Goal: Task Accomplishment & Management: Complete application form

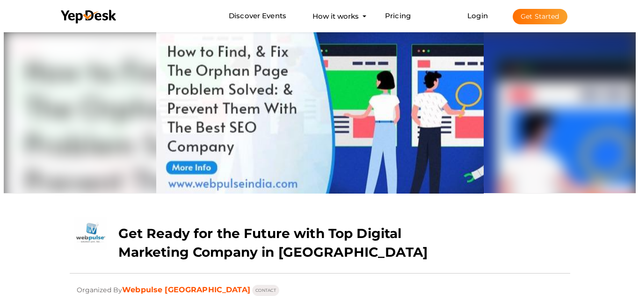
scroll to position [30, 0]
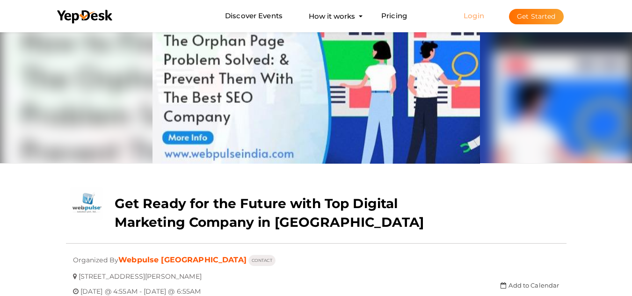
click at [473, 16] on link "Login" at bounding box center [473, 15] width 21 height 9
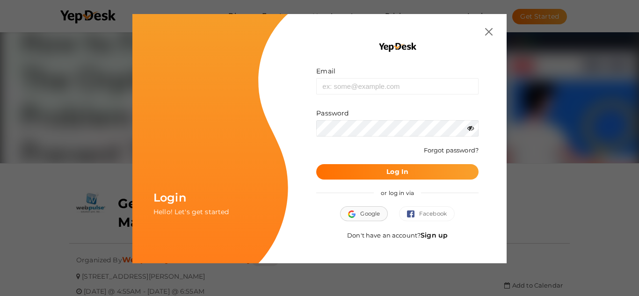
click at [366, 209] on span "Google" at bounding box center [364, 213] width 32 height 9
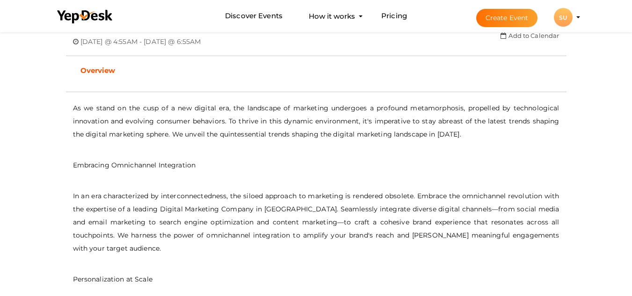
scroll to position [281, 0]
click at [497, 22] on button "Create Event" at bounding box center [507, 18] width 62 height 18
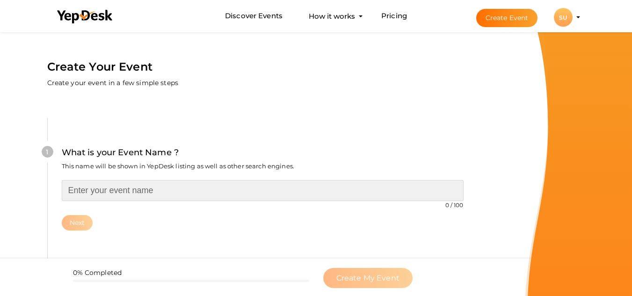
click at [127, 188] on input "text" at bounding box center [263, 190] width 402 height 21
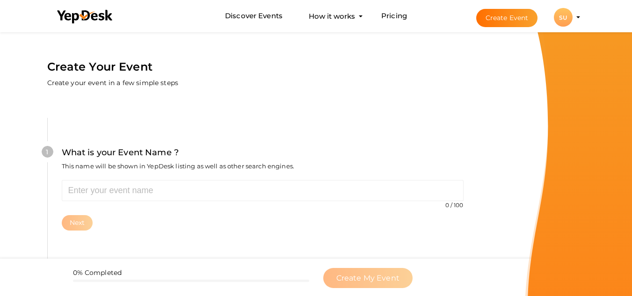
click at [582, 13] on li "Create Event SU SU Sports Clothing Manufacturers in USA drhsportsuniform@gmail.…" at bounding box center [519, 17] width 125 height 34
click at [578, 19] on li "Create Event SU SU Sports Clothing Manufacturers in USA drhsportsuniform@gmail.…" at bounding box center [519, 17] width 125 height 34
click at [563, 18] on div "SU" at bounding box center [563, 17] width 19 height 19
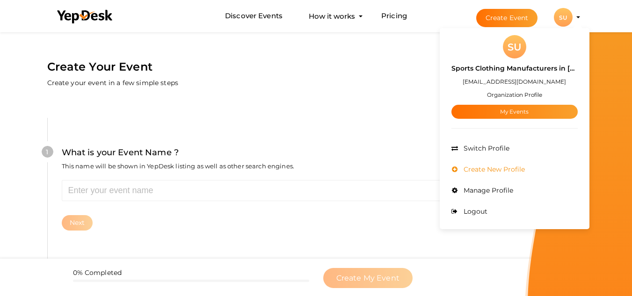
click at [497, 167] on span "Create New Profile" at bounding box center [493, 169] width 64 height 8
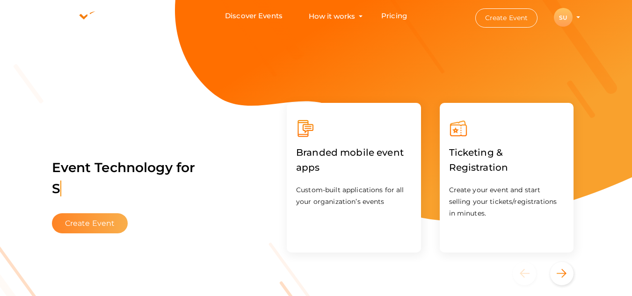
click at [73, 225] on button "Create Event" at bounding box center [90, 223] width 76 height 20
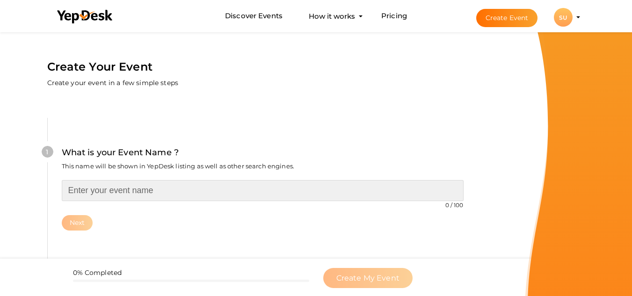
click at [147, 182] on input "text" at bounding box center [263, 190] width 402 height 21
type input "DRH Sports"
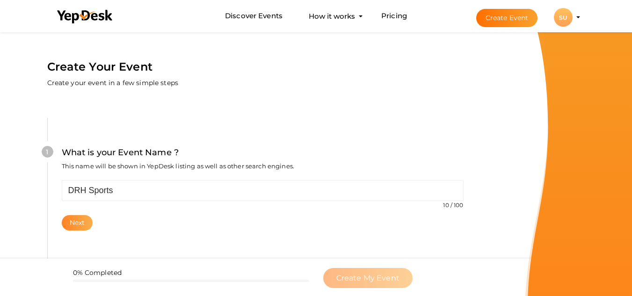
click at [73, 220] on button "Next" at bounding box center [77, 222] width 31 height 15
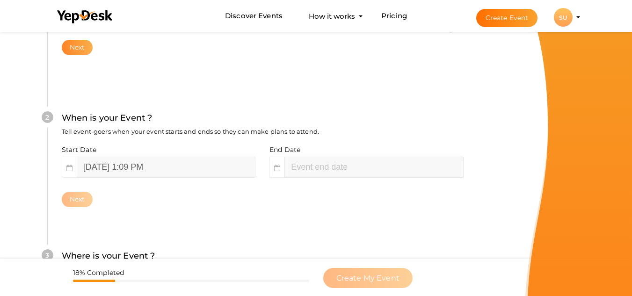
scroll to position [215, 0]
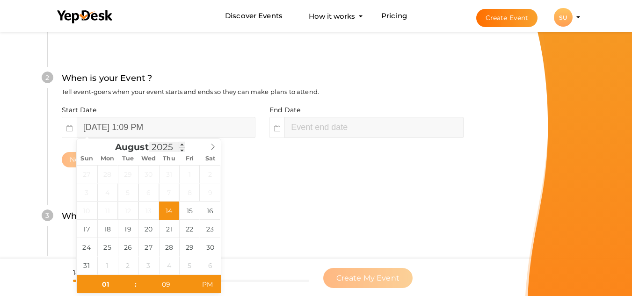
click at [172, 148] on input "2025" at bounding box center [167, 147] width 36 height 11
click at [131, 148] on span "August" at bounding box center [132, 147] width 34 height 9
click at [104, 128] on input "[DATE] 1:09 PM" at bounding box center [166, 127] width 179 height 21
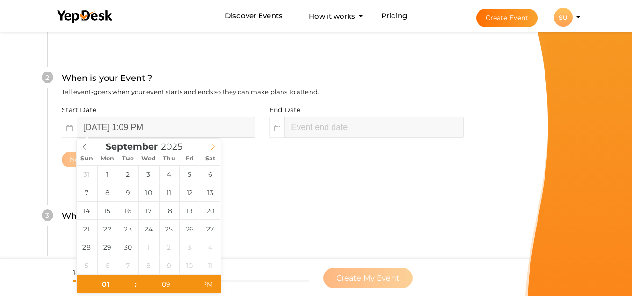
click at [212, 145] on icon at bounding box center [212, 147] width 7 height 7
click at [172, 147] on input "2025" at bounding box center [174, 146] width 36 height 11
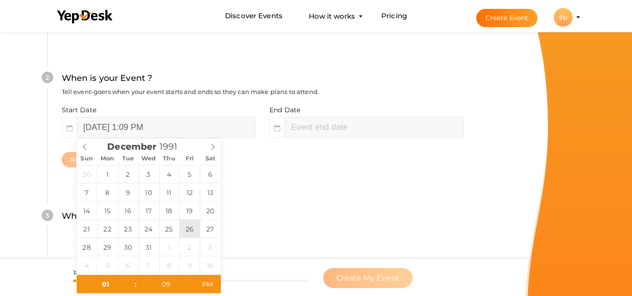
type input "2025"
click at [83, 146] on icon at bounding box center [84, 147] width 7 height 7
click at [216, 144] on icon at bounding box center [212, 147] width 7 height 7
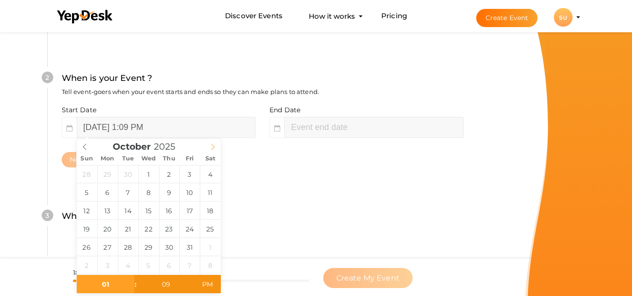
click at [216, 144] on icon at bounding box center [212, 147] width 7 height 7
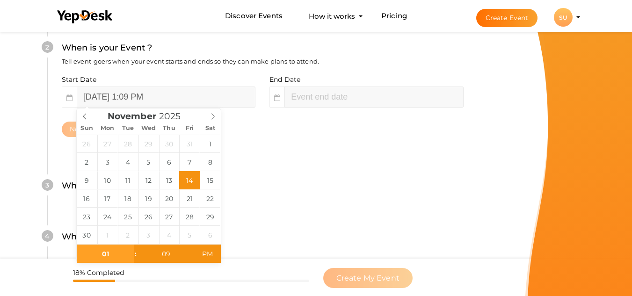
scroll to position [262, 0]
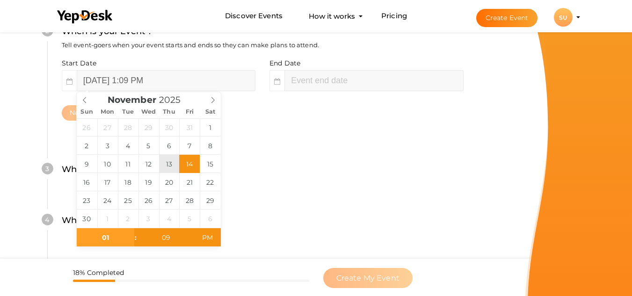
type input "[DATE] 1:09 PM"
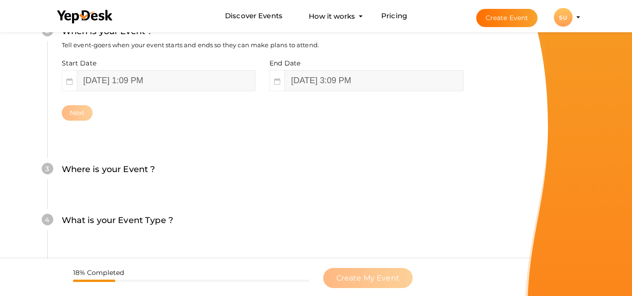
click at [239, 237] on div "4 What is your Event Type ? Choose the right event type. Registration Ticketing…" at bounding box center [262, 225] width 430 height 51
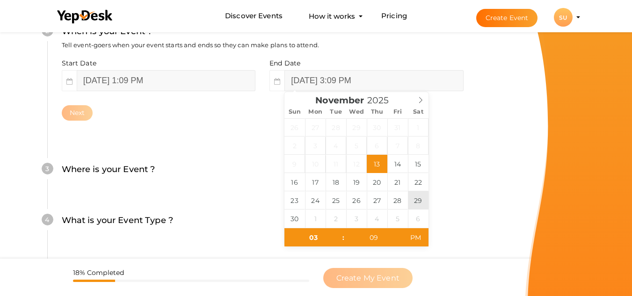
type input "[DATE] 3:09 PM"
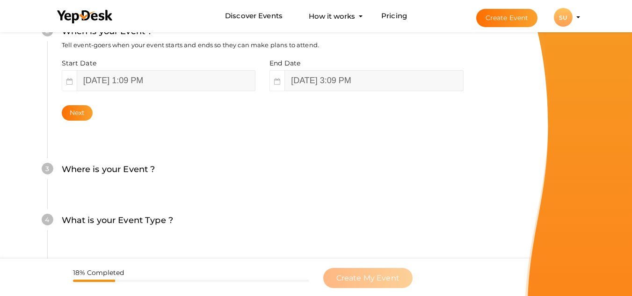
click at [257, 212] on div "4 What is your Event Type ? Choose the right event type. Registration Ticketing…" at bounding box center [262, 225] width 430 height 51
click at [62, 108] on div "Next" at bounding box center [263, 112] width 402 height 15
click at [89, 115] on button "Next" at bounding box center [77, 112] width 31 height 15
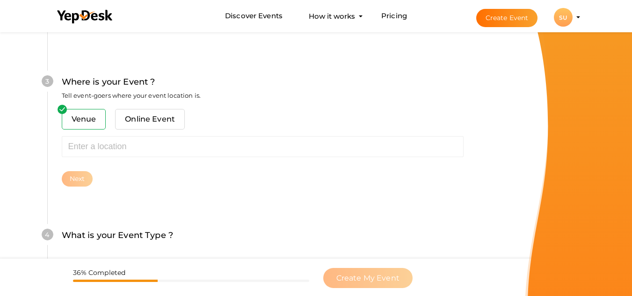
scroll to position [367, 0]
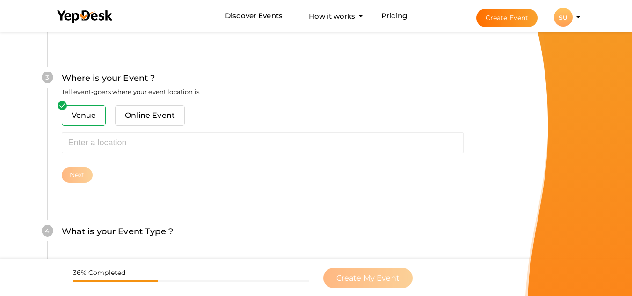
click at [91, 117] on span "Venue" at bounding box center [84, 115] width 44 height 21
click at [151, 117] on span "Online Event" at bounding box center [150, 115] width 70 height 21
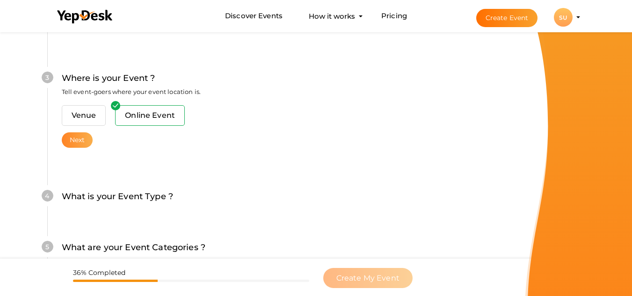
click at [82, 137] on button "Next" at bounding box center [77, 139] width 31 height 15
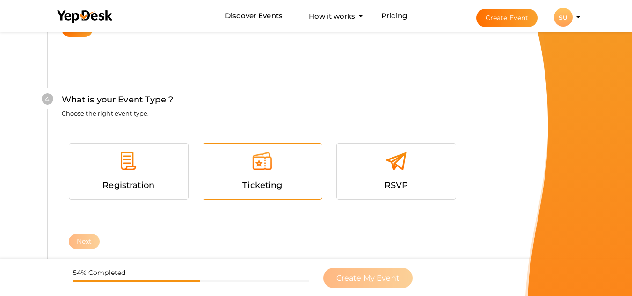
scroll to position [499, 0]
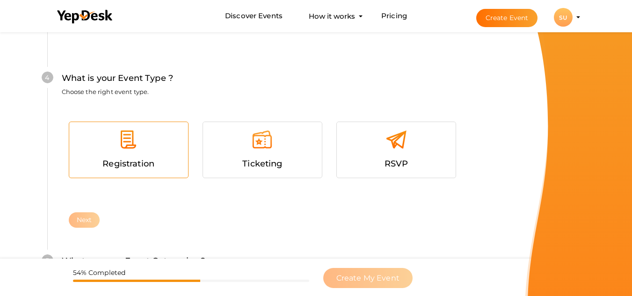
click at [147, 156] on div at bounding box center [128, 143] width 105 height 28
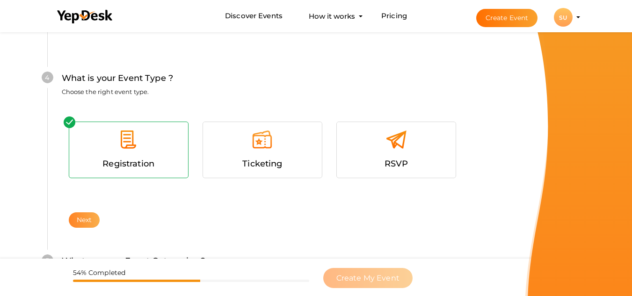
click at [86, 224] on button "Next" at bounding box center [84, 219] width 31 height 15
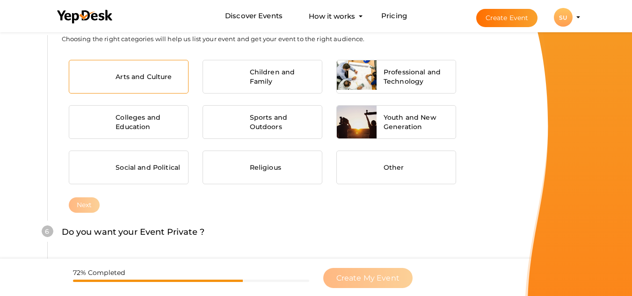
scroll to position [742, 0]
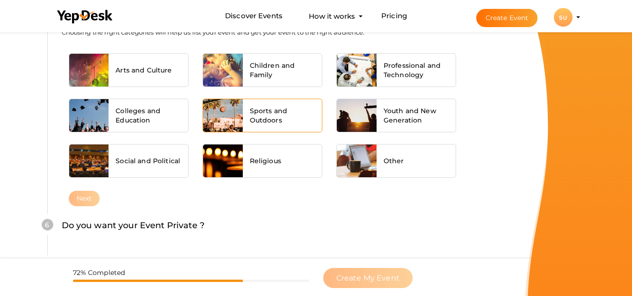
click at [276, 114] on span "Sports and Outdoors" at bounding box center [282, 115] width 65 height 19
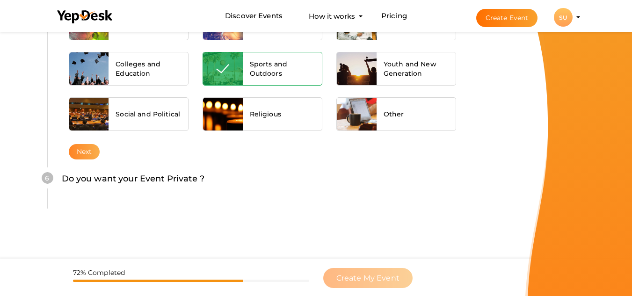
click at [97, 154] on button "Next" at bounding box center [84, 151] width 31 height 15
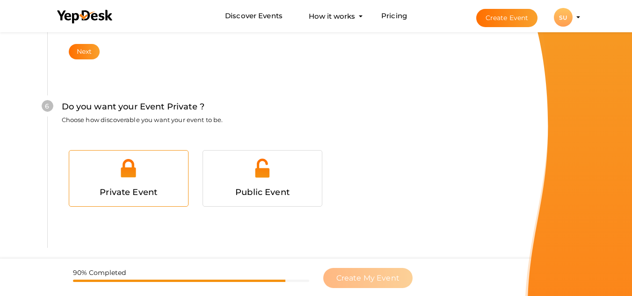
scroll to position [903, 0]
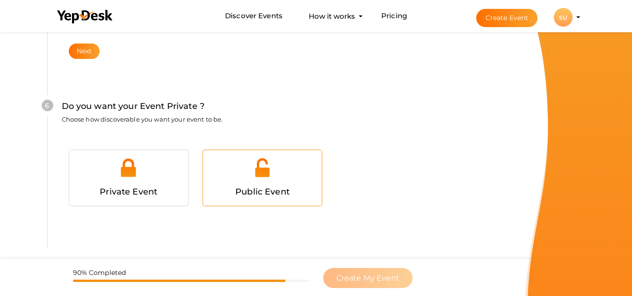
click at [255, 180] on div at bounding box center [262, 171] width 105 height 28
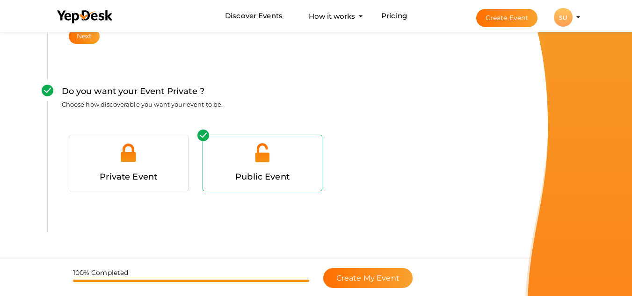
scroll to position [941, 0]
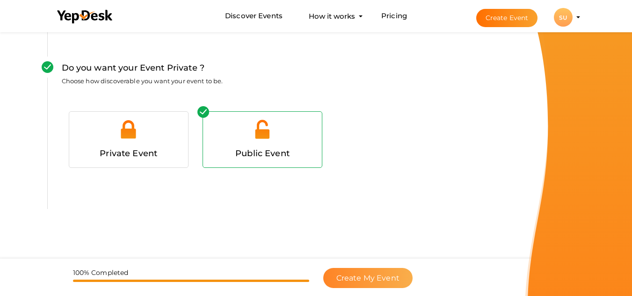
click at [358, 273] on button "Create My Event" at bounding box center [367, 278] width 89 height 20
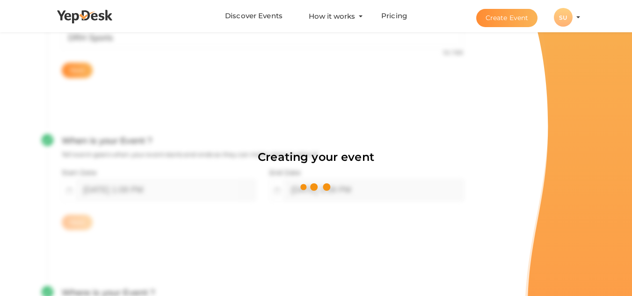
scroll to position [140, 0]
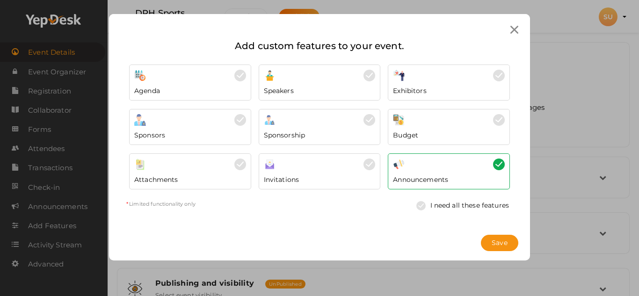
click at [455, 206] on link "I need all these features" at bounding box center [462, 205] width 102 height 18
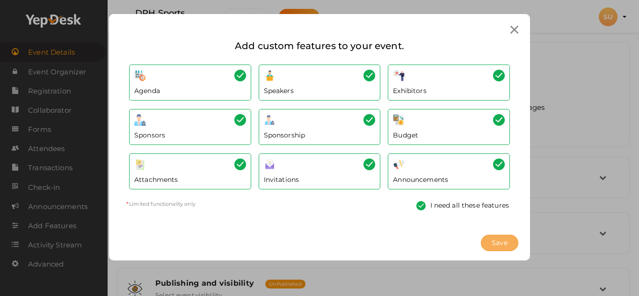
click at [499, 242] on span "Save" at bounding box center [499, 243] width 16 height 10
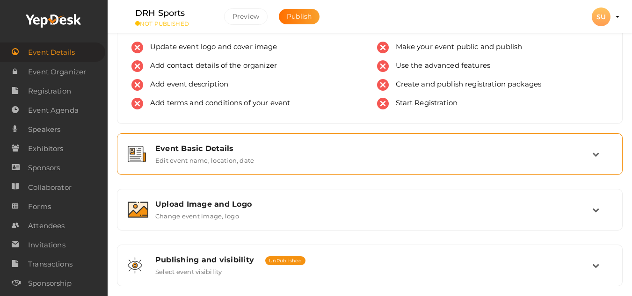
scroll to position [17, 0]
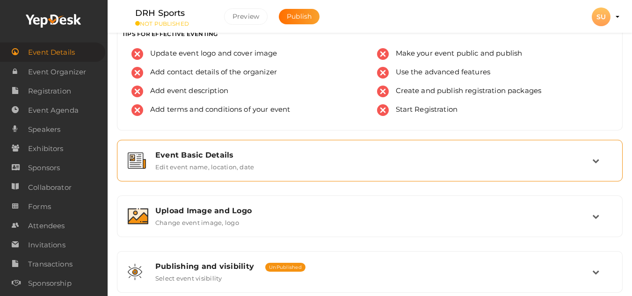
click at [281, 159] on div "Event Basic Details" at bounding box center [373, 155] width 437 height 9
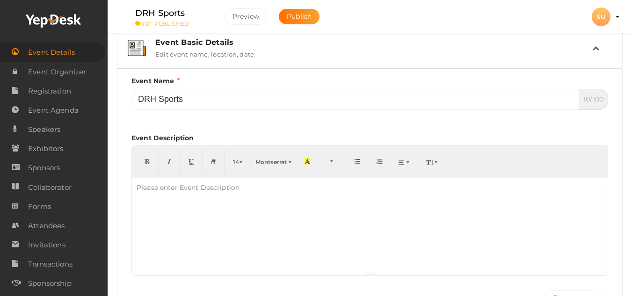
scroll to position [157, 0]
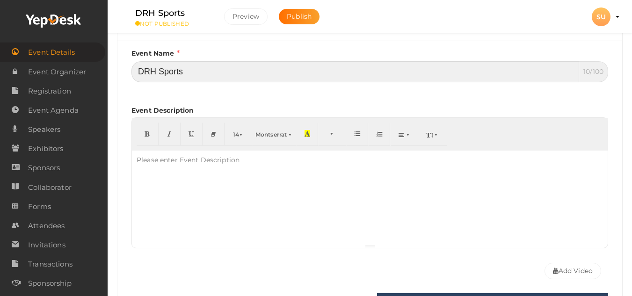
drag, startPoint x: 200, startPoint y: 69, endPoint x: 93, endPoint y: 58, distance: 107.2
paste input ""Top Sports Clothing Manufacturers in [GEOGRAPHIC_DATA] for Quality and Perform…"
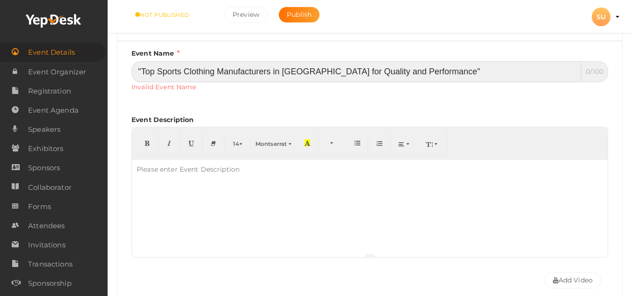
drag, startPoint x: 142, startPoint y: 70, endPoint x: 122, endPoint y: 74, distance: 20.4
click at [122, 74] on div "Event Name "Top Sports Clothing Manufacturers in [GEOGRAPHIC_DATA] for Quality …" at bounding box center [369, 294] width 504 height 507
click at [417, 70] on input "Top Sports Clothing Manufacturers in [GEOGRAPHIC_DATA] for Quality and Performa…" at bounding box center [356, 71] width 450 height 21
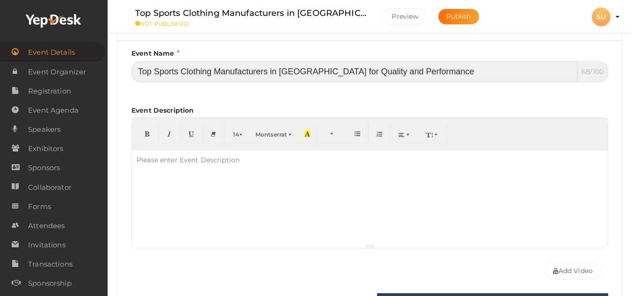
type input "Top Sports Clothing Manufacturers in [GEOGRAPHIC_DATA] for Quality and Performa…"
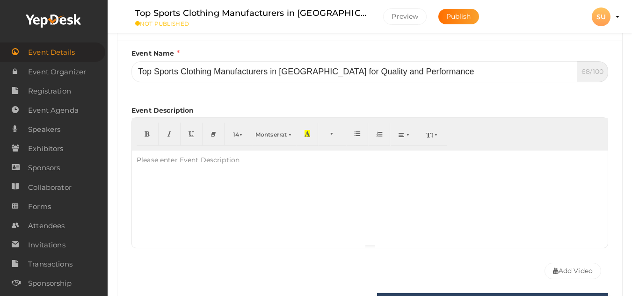
drag, startPoint x: 221, startPoint y: 206, endPoint x: 215, endPoint y: 203, distance: 6.3
click at [220, 206] on div at bounding box center [370, 198] width 476 height 94
paste div
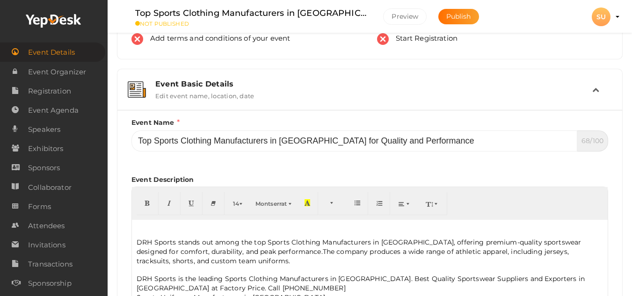
scroll to position [0, 0]
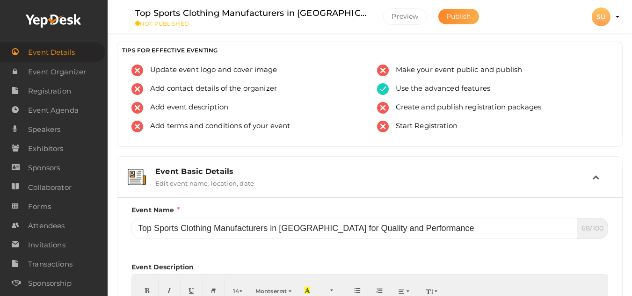
click at [459, 22] on button "Publish" at bounding box center [458, 16] width 41 height 15
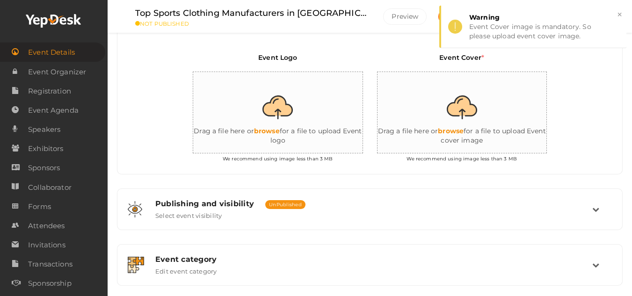
scroll to position [204, 0]
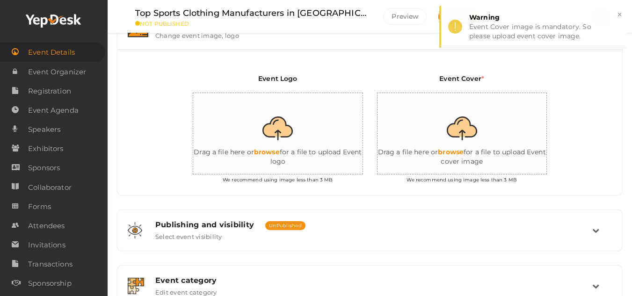
click at [280, 127] on input "file" at bounding box center [286, 134] width 187 height 82
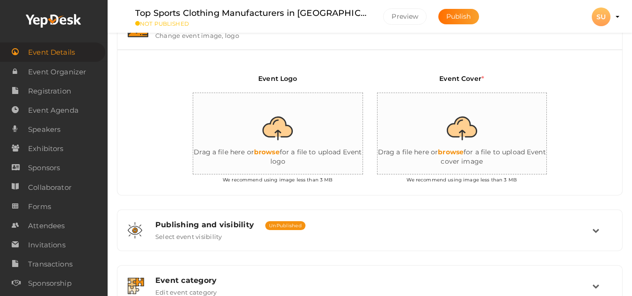
type input "C:\fakepath\Sports-Uniforms.jpg"
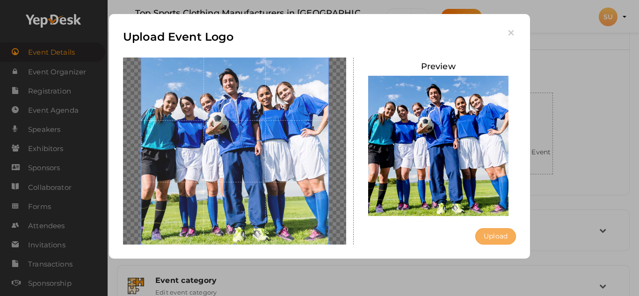
click at [489, 232] on button "Upload" at bounding box center [495, 236] width 41 height 16
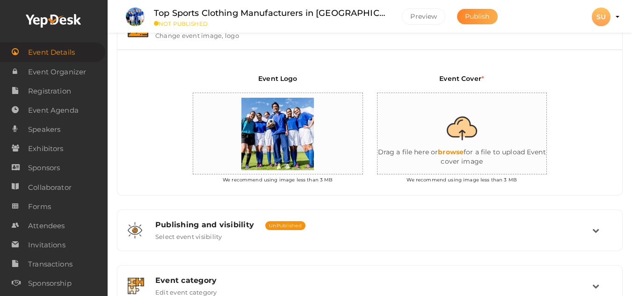
click at [470, 14] on span "Publish" at bounding box center [477, 16] width 25 height 8
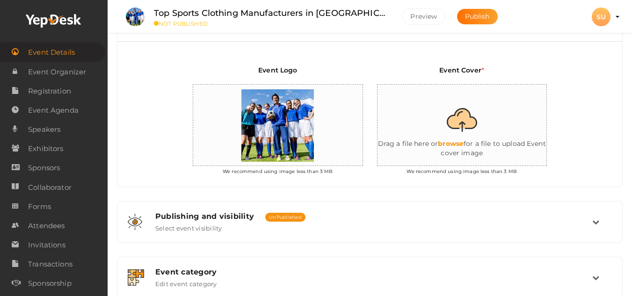
click at [461, 139] on input "file" at bounding box center [470, 126] width 187 height 82
type input "C:\fakepath\Sports-Uniforms.jpg"
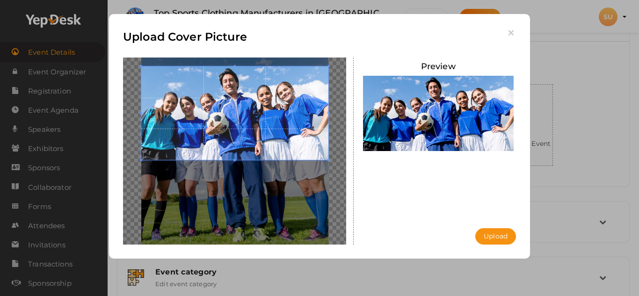
drag, startPoint x: 210, startPoint y: 113, endPoint x: 216, endPoint y: 89, distance: 24.3
click at [216, 89] on span at bounding box center [234, 113] width 187 height 94
click at [503, 236] on button "Upload" at bounding box center [495, 236] width 41 height 16
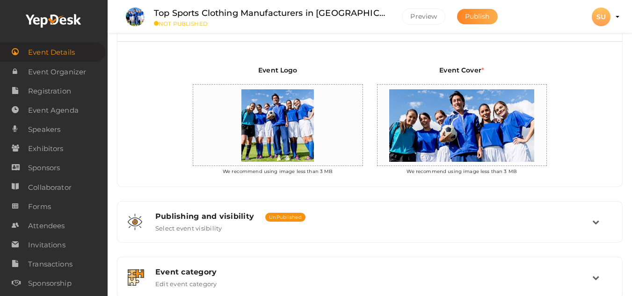
click at [479, 12] on span "Publish" at bounding box center [477, 16] width 25 height 8
click at [488, 20] on span "Publish" at bounding box center [477, 16] width 25 height 8
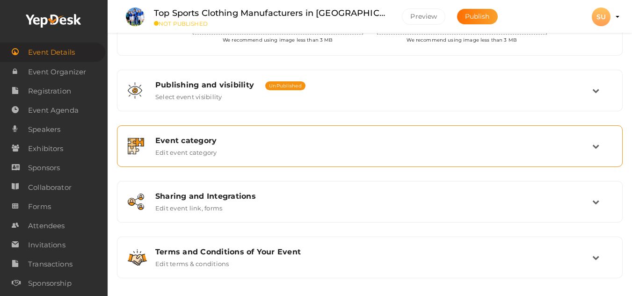
scroll to position [349, 0]
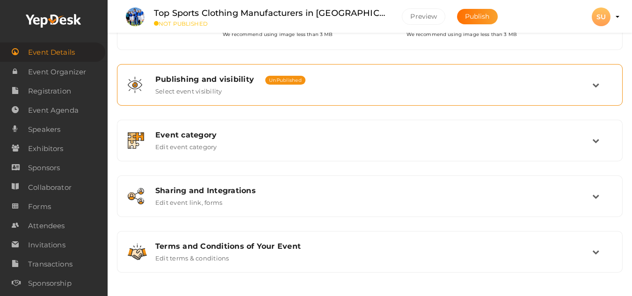
click at [263, 73] on div "Publishing and visibility Published UnPublished Select event visibility" at bounding box center [369, 84] width 495 height 31
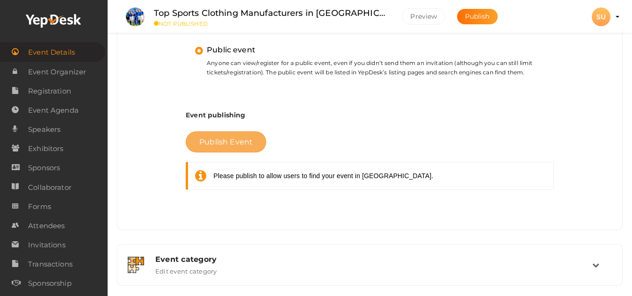
click at [238, 141] on span "Publish Event" at bounding box center [225, 141] width 53 height 9
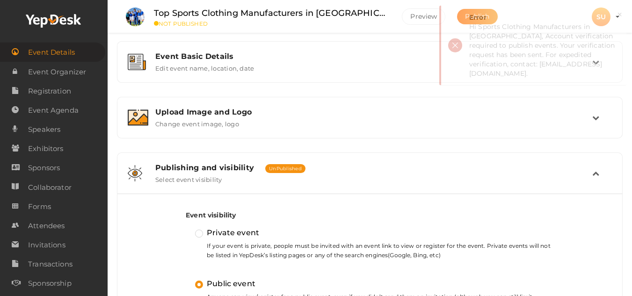
scroll to position [0, 0]
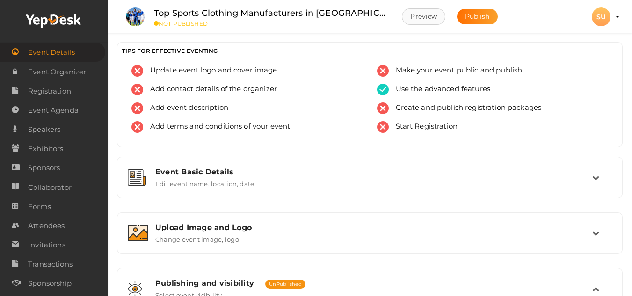
click at [415, 14] on button "Preview" at bounding box center [423, 16] width 43 height 16
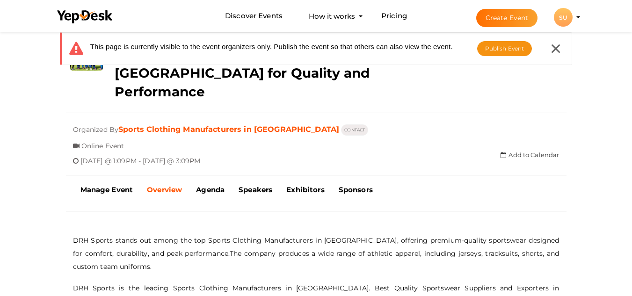
scroll to position [187, 0]
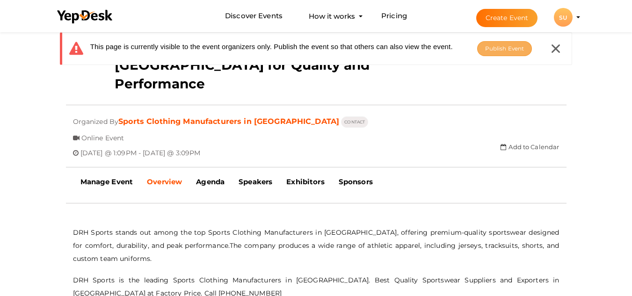
click at [501, 50] on span "Publish Event" at bounding box center [504, 48] width 39 height 7
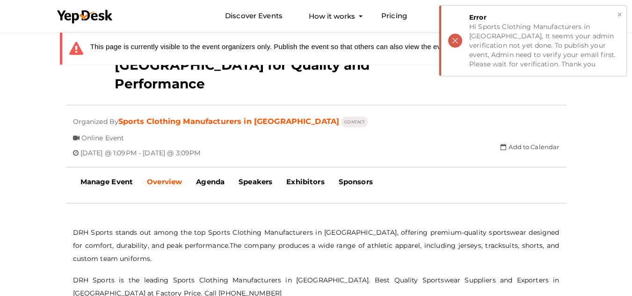
click at [459, 41] on div "× Error Hi Sports Clothing Manufacturers in USA, It seems your admin verificati…" at bounding box center [532, 41] width 187 height 70
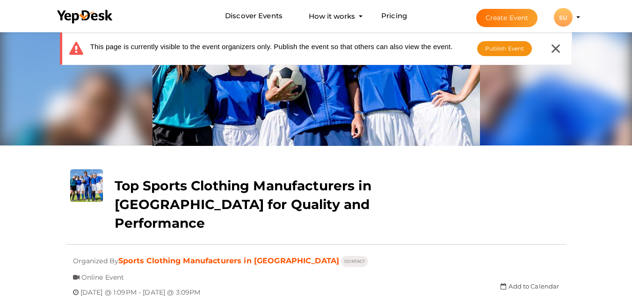
scroll to position [0, 0]
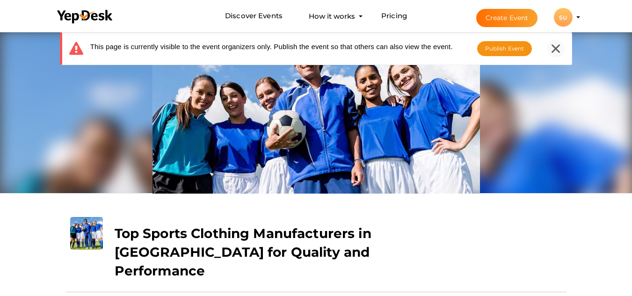
click at [557, 49] on icon at bounding box center [555, 48] width 8 height 8
